Goal: Complete application form

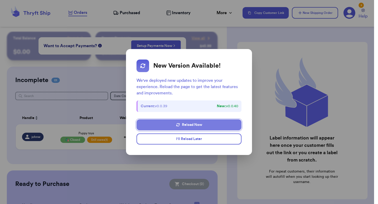
click at [176, 126] on button "Reload Now" at bounding box center [189, 125] width 105 height 11
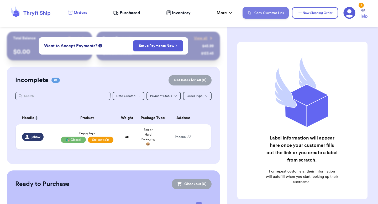
click at [265, 12] on button "Copy Customer Link" at bounding box center [266, 13] width 46 height 12
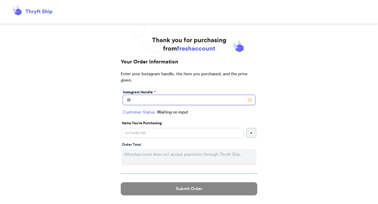
click at [140, 102] on input "Instagram Handle *" at bounding box center [189, 100] width 132 height 10
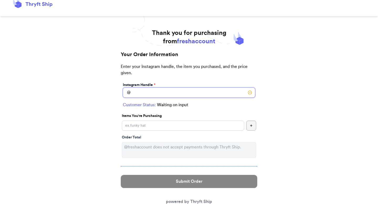
scroll to position [23, 0]
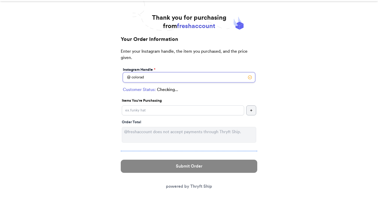
type input "colorado"
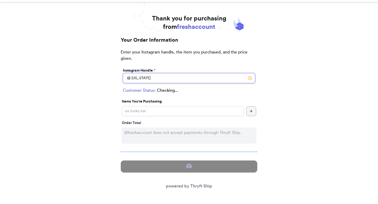
select select "CO"
type input "Denver"
type input "80206"
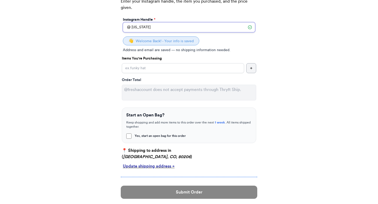
scroll to position [99, 0]
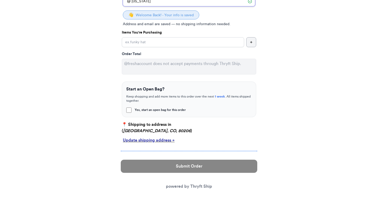
type input "colorado"
click at [139, 140] on div "Update shipping address +" at bounding box center [189, 140] width 132 height 6
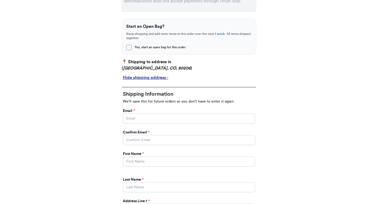
scroll to position [160, 0]
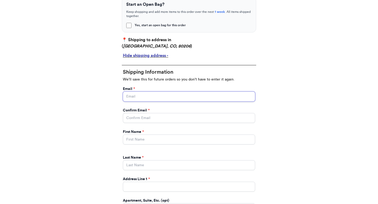
click at [136, 98] on input "Yes, start an open bag for this order" at bounding box center [189, 97] width 132 height 10
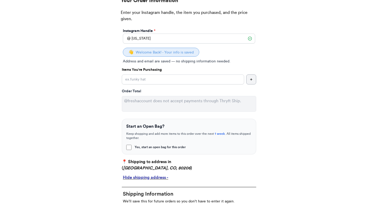
scroll to position [47, 0]
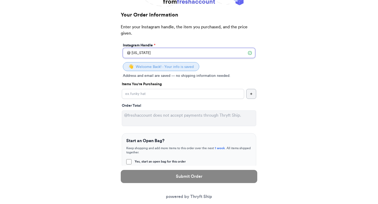
click at [145, 50] on input "colorado" at bounding box center [189, 53] width 132 height 10
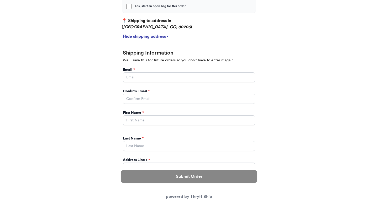
scroll to position [187, 0]
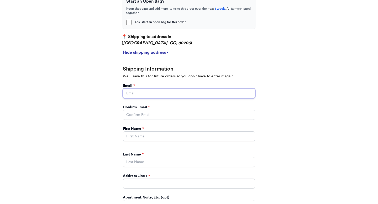
click at [145, 93] on input "Yes, start an open bag for this order" at bounding box center [189, 94] width 132 height 10
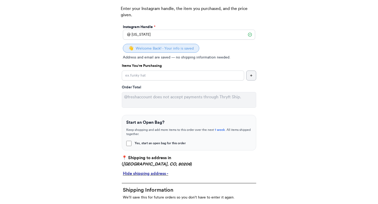
scroll to position [65, 0]
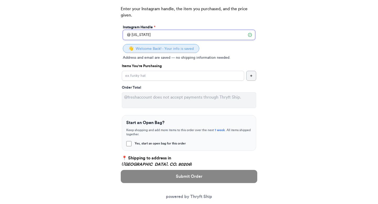
click at [166, 33] on input "colorado" at bounding box center [189, 35] width 132 height 10
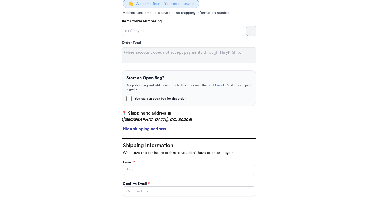
scroll to position [110, 0]
